Goal: Task Accomplishment & Management: Manage account settings

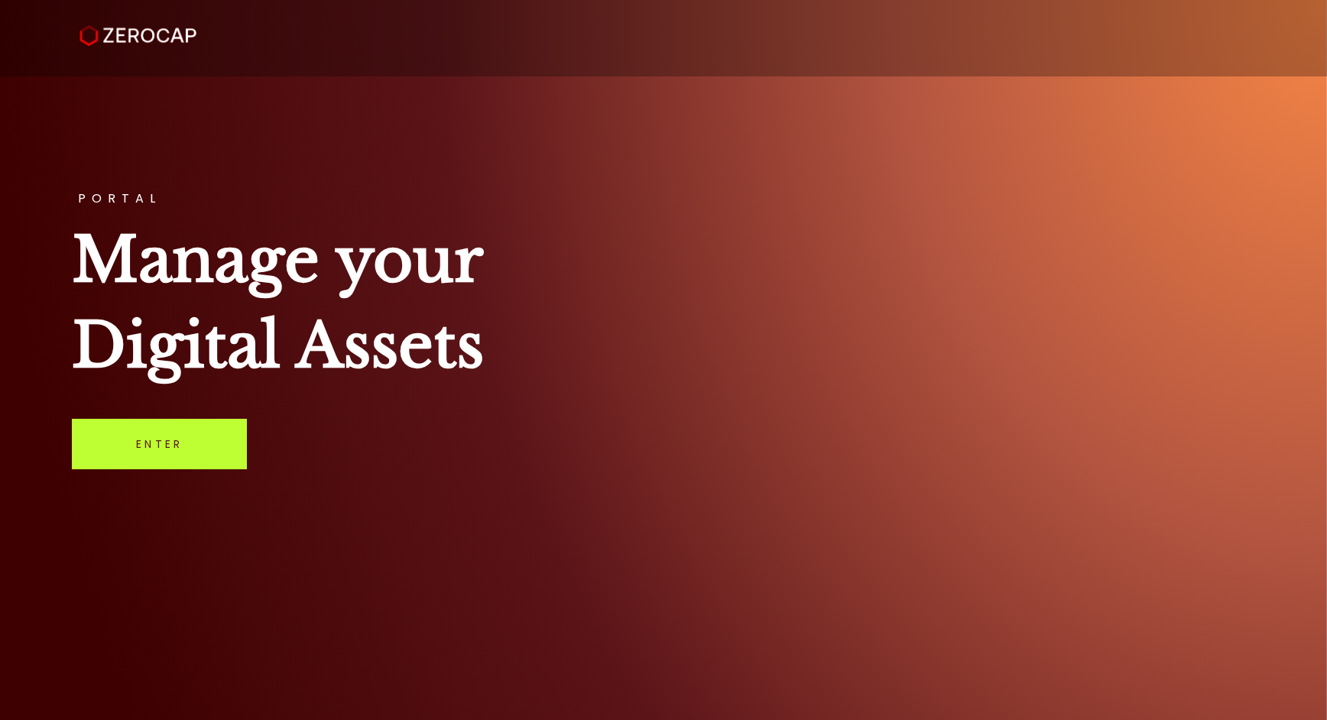
click at [179, 458] on link "Enter" at bounding box center [159, 444] width 175 height 50
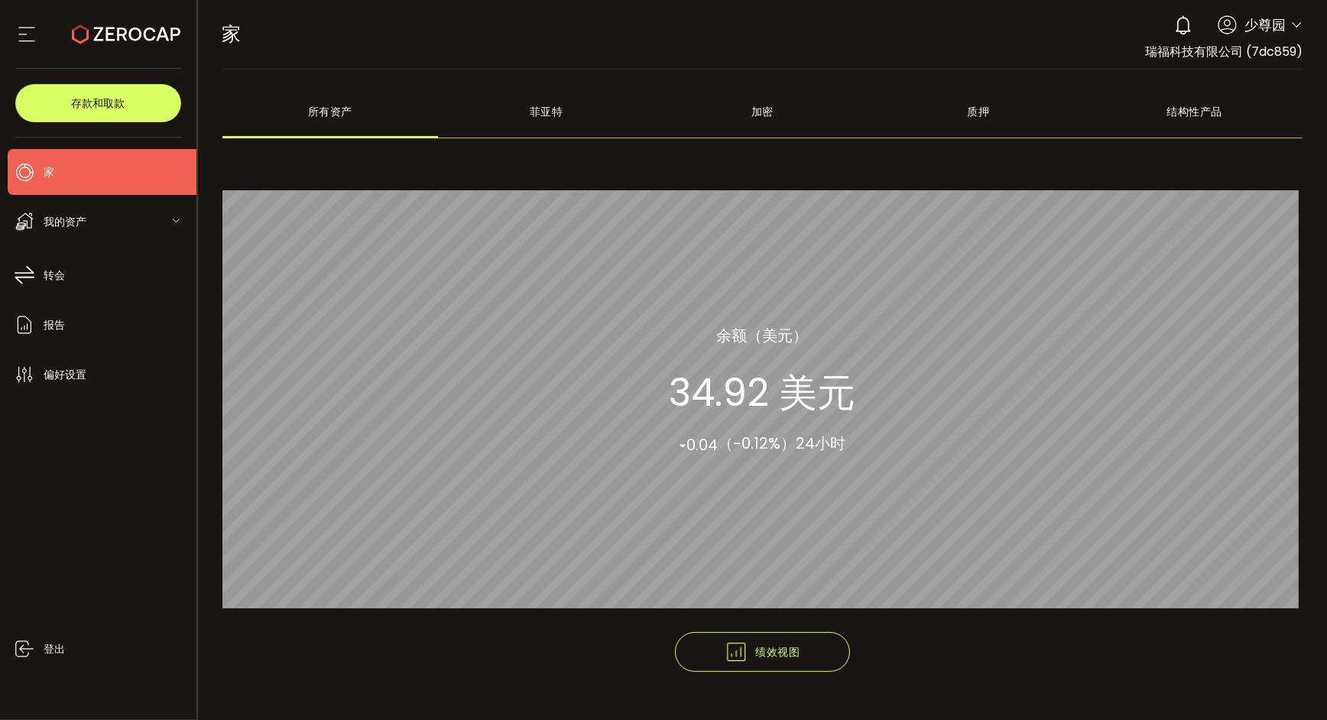
click at [89, 226] on div "我的资产" at bounding box center [102, 222] width 189 height 46
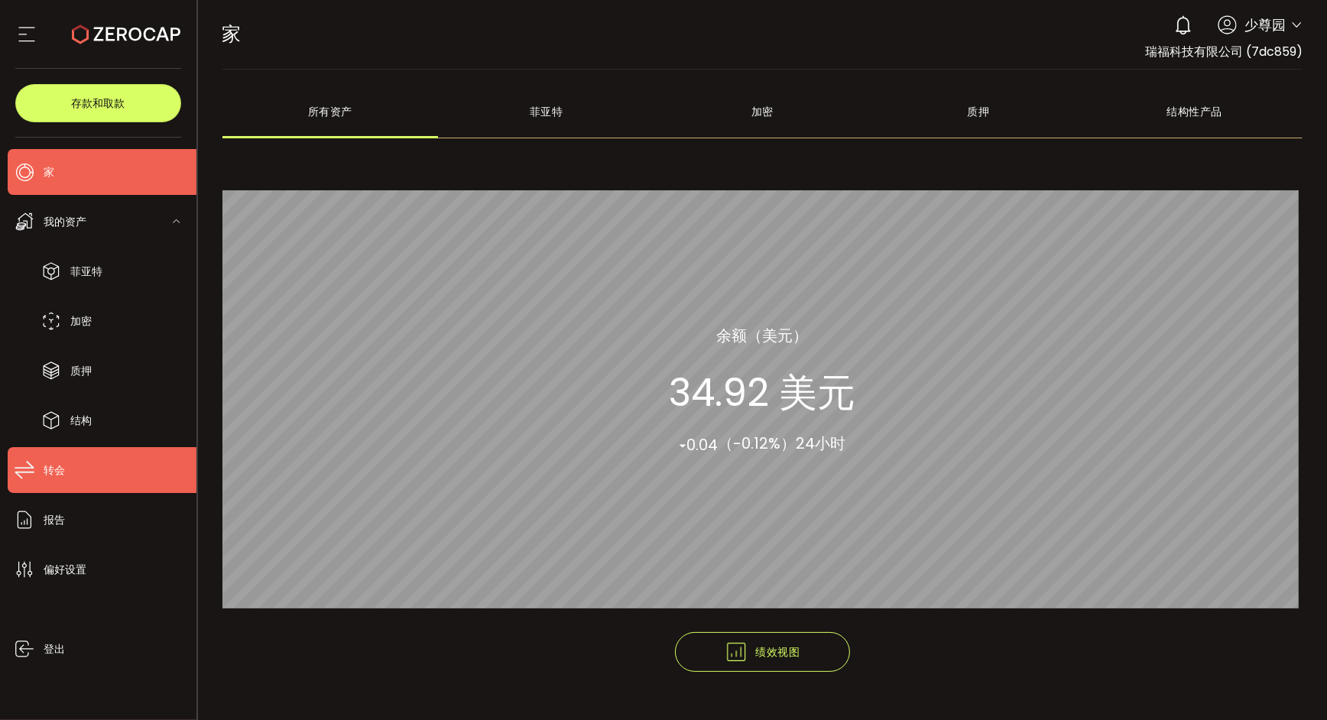
click at [68, 469] on li "转会" at bounding box center [102, 470] width 189 height 46
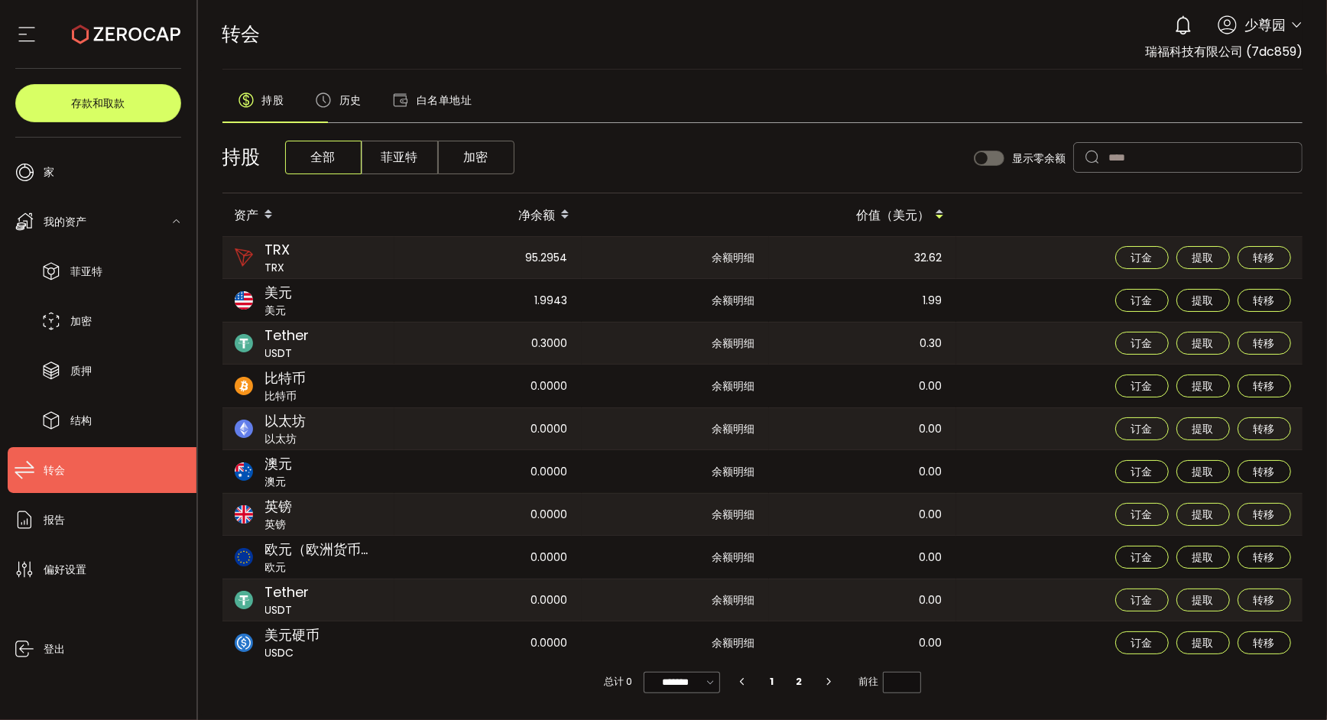
click at [119, 49] on icon at bounding box center [126, 34] width 109 height 109
